Goal: Task Accomplishment & Management: Use online tool/utility

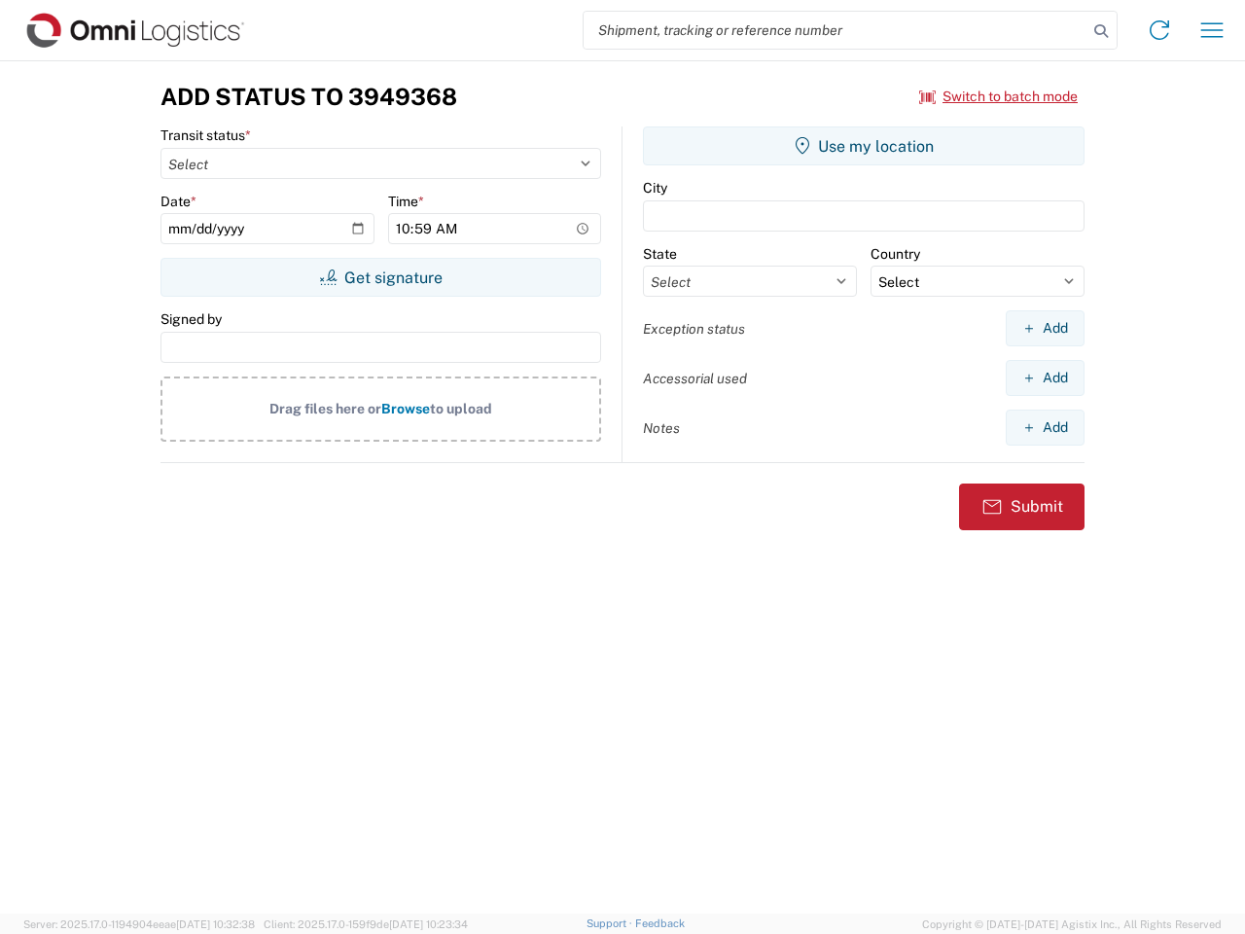
click at [836, 30] on input "search" at bounding box center [836, 30] width 504 height 37
click at [1101, 31] on icon at bounding box center [1101, 31] width 27 height 27
click at [1160, 30] on icon at bounding box center [1159, 30] width 31 height 31
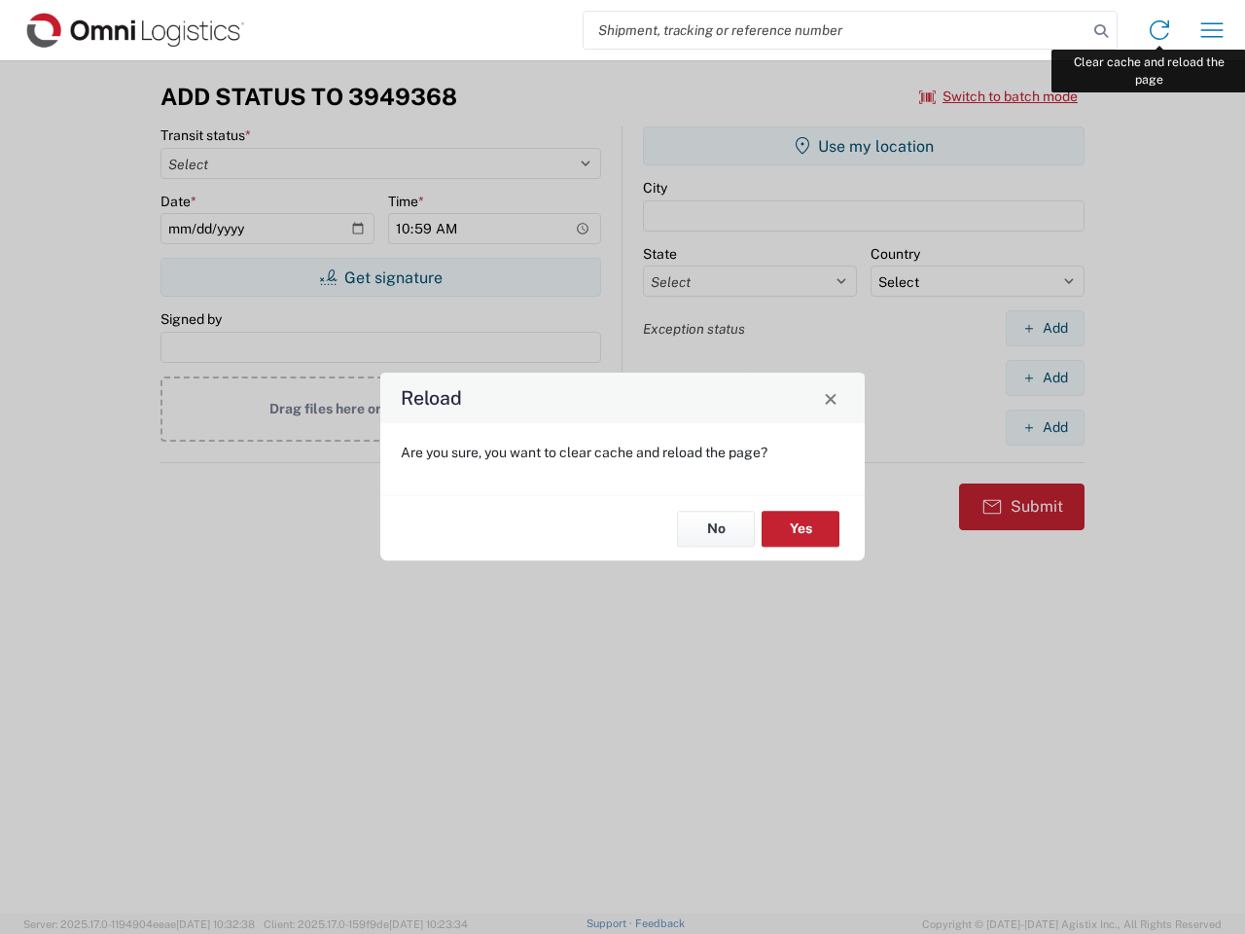
click at [1212, 30] on div "Reload Are you sure, you want to clear cache and reload the page? No Yes" at bounding box center [622, 467] width 1245 height 934
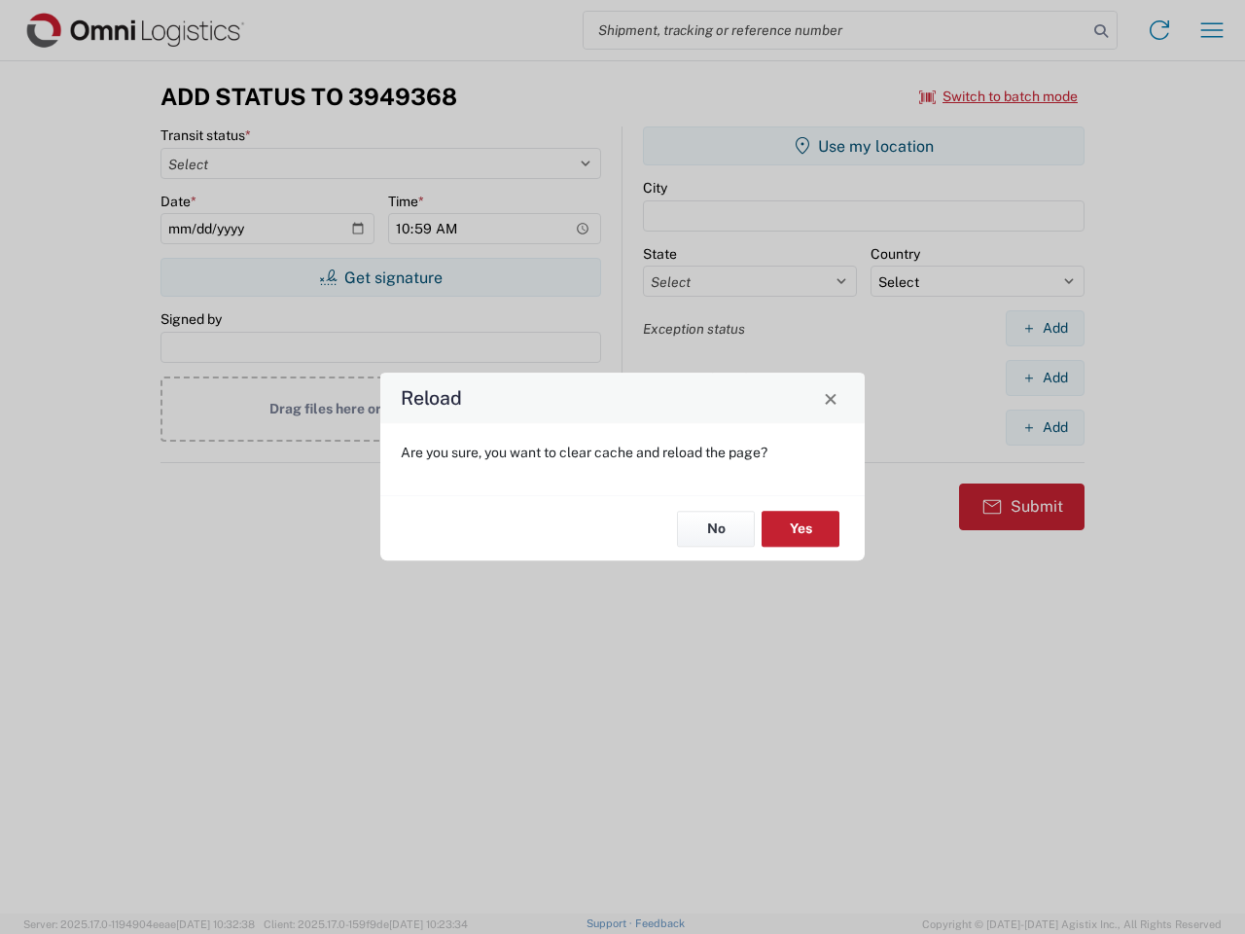
click at [999, 96] on div "Reload Are you sure, you want to clear cache and reload the page? No Yes" at bounding box center [622, 467] width 1245 height 934
click at [380, 277] on div "Reload Are you sure, you want to clear cache and reload the page? No Yes" at bounding box center [622, 467] width 1245 height 934
click at [864, 146] on div "Reload Are you sure, you want to clear cache and reload the page? No Yes" at bounding box center [622, 467] width 1245 height 934
click at [1045, 328] on div "Reload Are you sure, you want to clear cache and reload the page? No Yes" at bounding box center [622, 467] width 1245 height 934
click at [1045, 378] on div "Reload Are you sure, you want to clear cache and reload the page? No Yes" at bounding box center [622, 467] width 1245 height 934
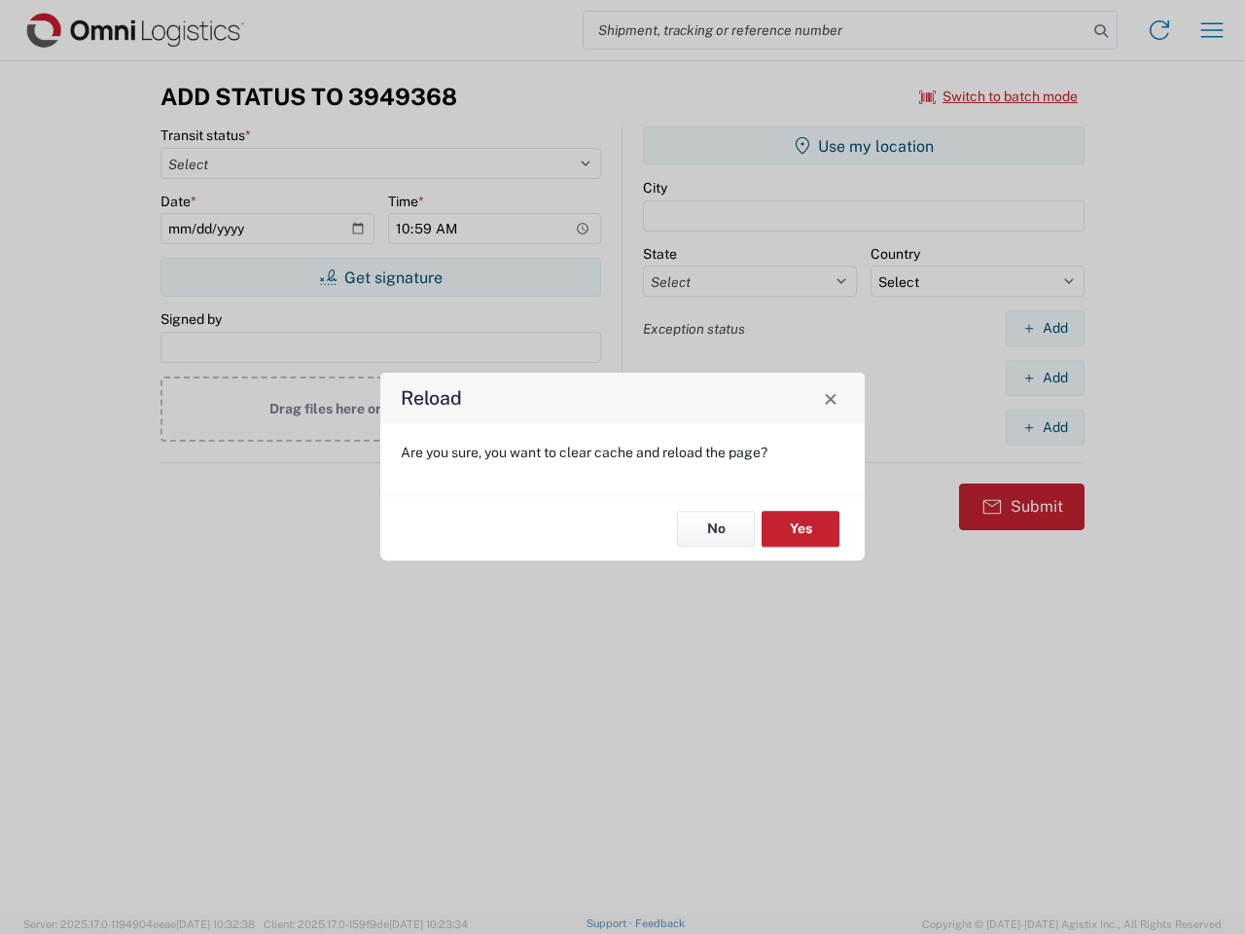
click at [1045, 427] on div "Reload Are you sure, you want to clear cache and reload the page? No Yes" at bounding box center [622, 467] width 1245 height 934
